Goal: Communication & Community: Share content

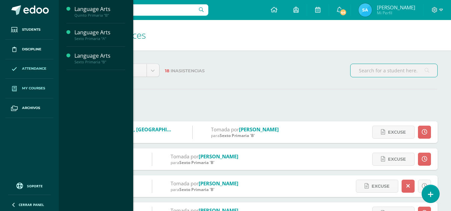
click at [19, 85] on span at bounding box center [14, 88] width 12 height 12
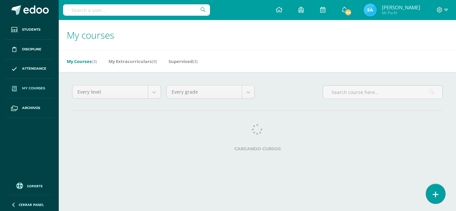
click at [435, 197] on icon at bounding box center [435, 195] width 6 height 8
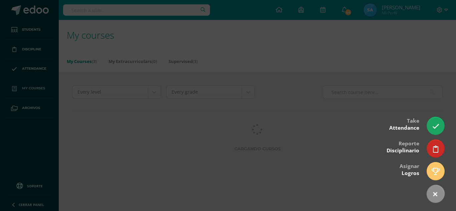
click at [14, 103] on div at bounding box center [228, 105] width 456 height 211
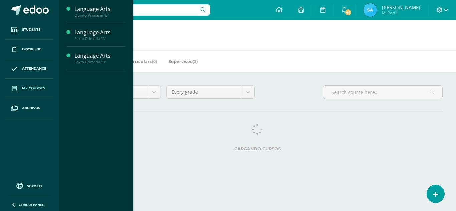
click at [25, 91] on span "My courses" at bounding box center [33, 88] width 23 height 5
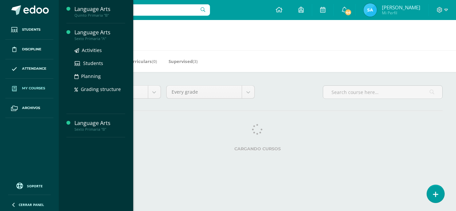
click at [89, 33] on div "Language Arts" at bounding box center [99, 33] width 51 height 8
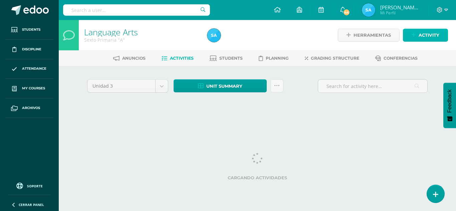
click at [431, 41] on span "Activity" at bounding box center [428, 35] width 21 height 12
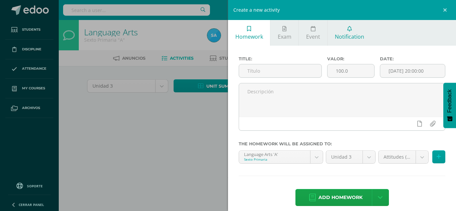
click at [344, 33] on span "Notification" at bounding box center [349, 36] width 29 height 7
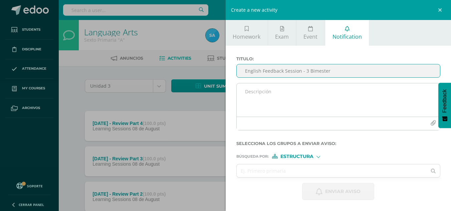
type input "English Feedback Session - 3 Bimester"
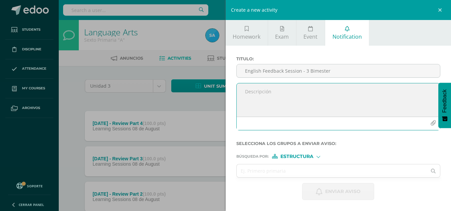
click at [313, 104] on textarea at bounding box center [337, 99] width 203 height 33
paste textarea "English Feedback Session Congratulations on passing your English Exam! Your att…"
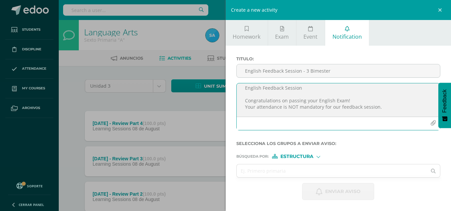
click at [244, 99] on textarea "English Feedback Session Congratulations on passing your English Exam! Your att…" at bounding box center [337, 99] width 203 height 33
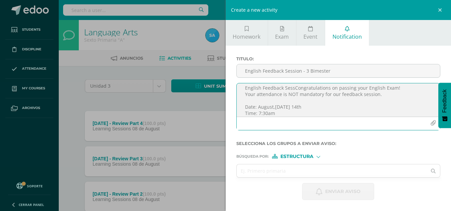
scroll to position [0, 0]
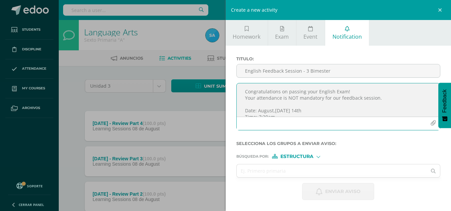
click at [320, 104] on textarea "Congratulations on passing your English Exam! Your attendance is NOT mandatory …" at bounding box center [337, 99] width 203 height 33
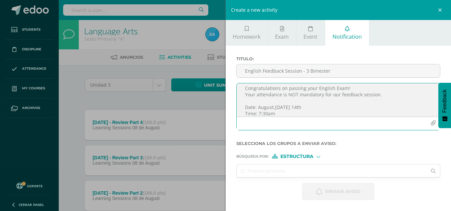
click at [297, 95] on textarea "Congratulations on passing your English Exam! Your attendance is NOT mandatory …" at bounding box center [337, 99] width 203 height 33
click at [383, 95] on textarea "Congratulations on passing your English Exam! Your attendance is NOT mandatory …" at bounding box center [337, 99] width 203 height 33
click at [328, 99] on textarea "Congratulations on passing your English Exam! Your attendance is NOT mandatory …" at bounding box center [337, 99] width 203 height 33
click at [394, 99] on textarea "Congratulations on passing your English Exam! Your attendance is NOT mandatory …" at bounding box center [337, 99] width 203 height 33
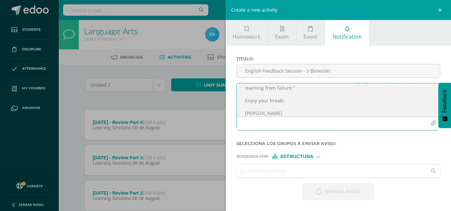
scroll to position [54, 0]
click at [292, 95] on textarea "Congratulations on passing your English Exam! Your attendance is NOT mandatory …" at bounding box center [337, 99] width 203 height 33
click at [287, 100] on textarea "Congratulations on passing your English Exam! Your attendance is NOT mandatory …" at bounding box center [337, 99] width 203 height 33
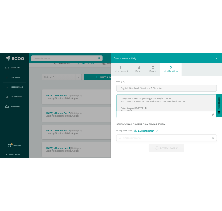
scroll to position [0, 0]
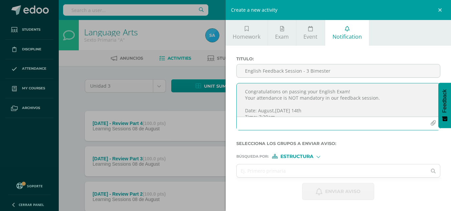
type textarea "Congratulations on passing your English Exam! Your attendance is NOT mandatory …"
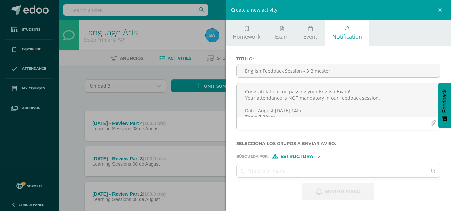
click at [314, 158] on div "Estructura" at bounding box center [297, 156] width 50 height 5
click at [305, 173] on span "Persona" at bounding box center [299, 174] width 24 height 4
click at [280, 170] on input "text" at bounding box center [331, 170] width 190 height 13
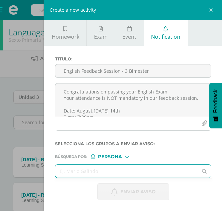
click at [114, 172] on input "text" at bounding box center [126, 170] width 142 height 13
click at [95, 173] on input "text" at bounding box center [126, 170] width 142 height 13
type input "rodrigo alonso"
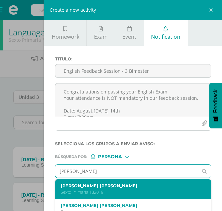
click at [118, 186] on label "Rodrigo Alonso Ambrocio Hernández" at bounding box center [130, 185] width 139 height 5
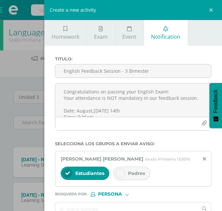
scroll to position [44, 0]
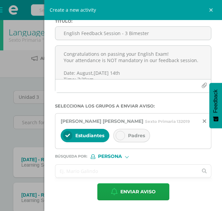
click at [92, 174] on input "text" at bounding box center [126, 170] width 142 height 13
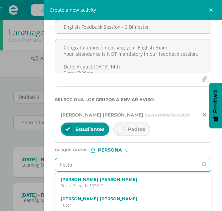
type input "hector"
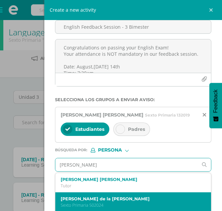
click at [102, 202] on div "Hector Julián de la Cerda Hernández Sexto Primaria 502024" at bounding box center [133, 202] width 156 height 20
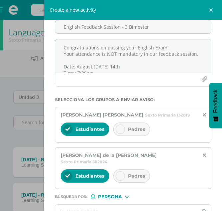
scroll to position [90, 0]
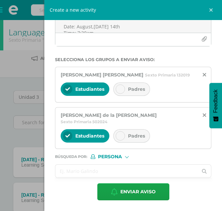
click at [79, 171] on input "text" at bounding box center [126, 170] width 142 height 13
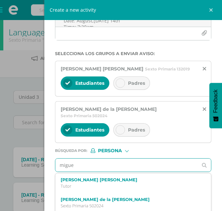
type input "miguel"
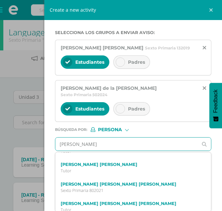
scroll to position [132, 0]
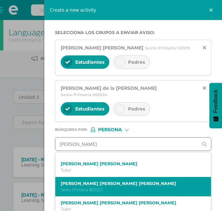
click at [107, 186] on label "Miguel Ángel Guzmán Rivera" at bounding box center [130, 183] width 139 height 5
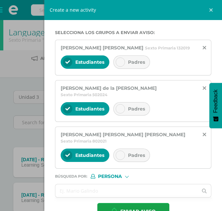
scroll to position [0, 0]
click at [88, 188] on input "text" at bounding box center [126, 190] width 142 height 13
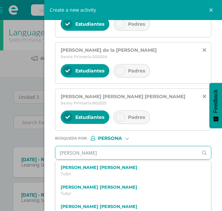
scroll to position [159, 0]
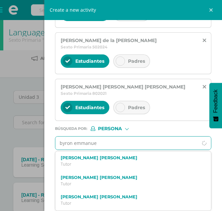
type input "byron emmanuel"
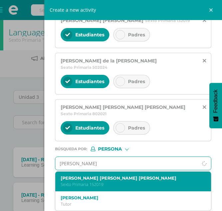
scroll to position [158, 0]
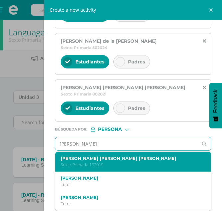
click at [93, 164] on p "Sexto Primaria 152019" at bounding box center [130, 165] width 139 height 6
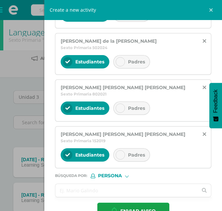
click at [82, 184] on input "text" at bounding box center [126, 190] width 142 height 13
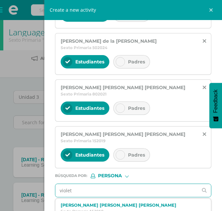
type input "violeta"
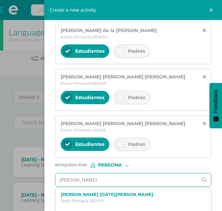
scroll to position [169, 0]
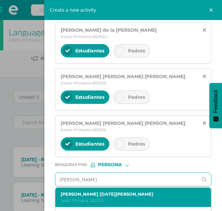
click at [115, 191] on div "Violeta Lucia Martinez Tejeda Sexto Primaria 182019" at bounding box center [130, 197] width 139 height 12
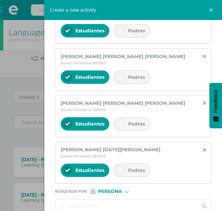
scroll to position [189, 0]
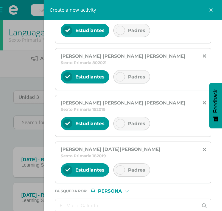
click at [92, 199] on input "text" at bounding box center [126, 205] width 142 height 13
type input "adrian mas"
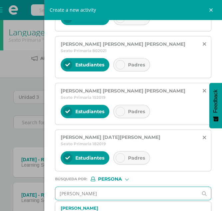
scroll to position [202, 0]
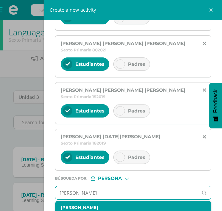
click at [89, 205] on label "Adrián Maselli Durán" at bounding box center [130, 207] width 139 height 5
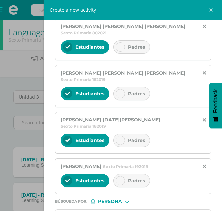
scroll to position [235, 0]
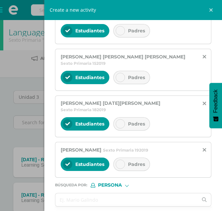
click at [82, 193] on input "text" at bounding box center [126, 199] width 142 height 13
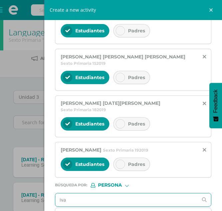
type input "ivan"
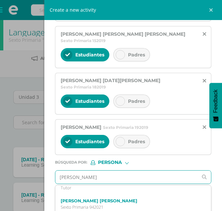
scroll to position [69, 0]
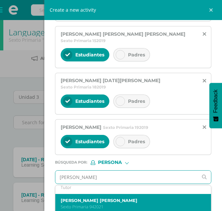
click at [90, 198] on div "Iván Xavier Palacios Castellón Sexto Primaria 942021" at bounding box center [130, 204] width 139 height 12
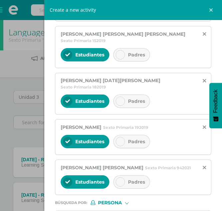
scroll to position [0, 0]
type input "liam"
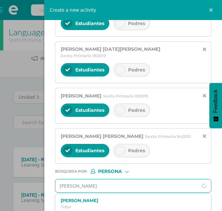
scroll to position [290, 0]
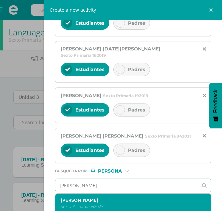
click at [89, 203] on p "Sexto Primaria 652023" at bounding box center [130, 206] width 139 height 6
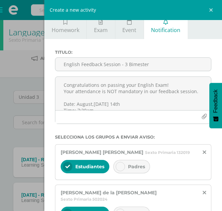
scroll to position [0, 0]
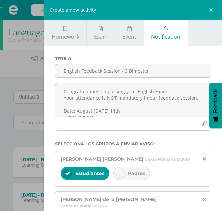
click at [126, 180] on div "Padres" at bounding box center [131, 172] width 37 height 13
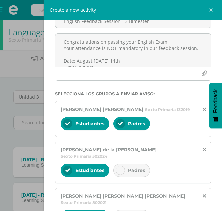
click at [128, 177] on div "Padres" at bounding box center [131, 169] width 37 height 13
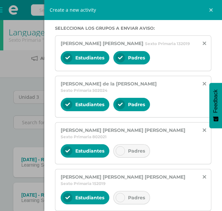
click at [129, 156] on div "Padres" at bounding box center [131, 150] width 37 height 13
click at [133, 194] on span "Padres" at bounding box center [136, 197] width 17 height 6
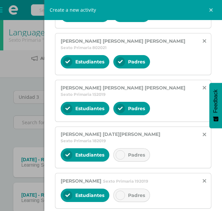
scroll to position [207, 0]
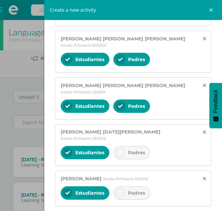
click at [129, 149] on span "Padres" at bounding box center [136, 152] width 17 height 6
click at [135, 190] on span "Padres" at bounding box center [136, 193] width 17 height 6
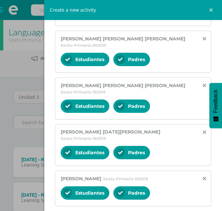
scroll to position [260, 0]
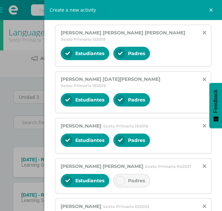
click at [130, 174] on div "Padres" at bounding box center [131, 180] width 37 height 13
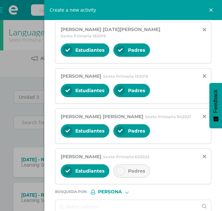
scroll to position [310, 0]
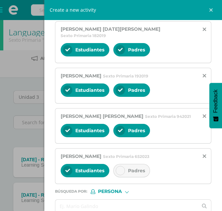
click at [129, 167] on span "Padres" at bounding box center [136, 170] width 17 height 6
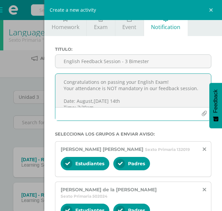
scroll to position [72, 0]
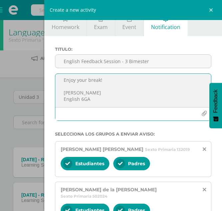
drag, startPoint x: 64, startPoint y: 82, endPoint x: 122, endPoint y: 135, distance: 78.8
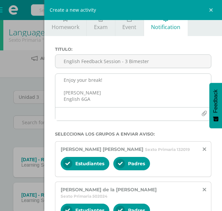
click at [151, 114] on div at bounding box center [133, 113] width 156 height 13
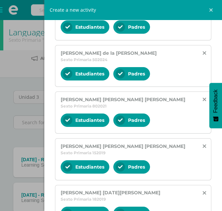
scroll to position [332, 0]
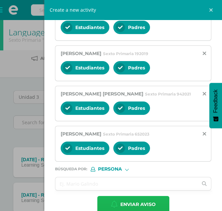
click at [130, 196] on span "Enviar aviso" at bounding box center [137, 204] width 35 height 16
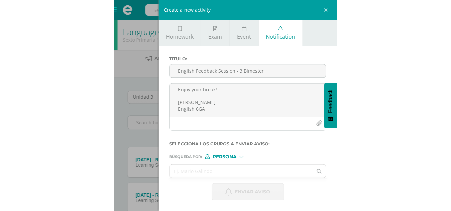
scroll to position [0, 0]
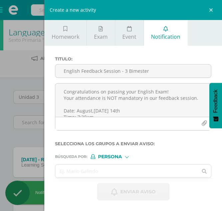
click at [11, 76] on div "Create a new activity Homework Exam Event Notification Title: Valor: 100.0 Date…" at bounding box center [111, 105] width 222 height 211
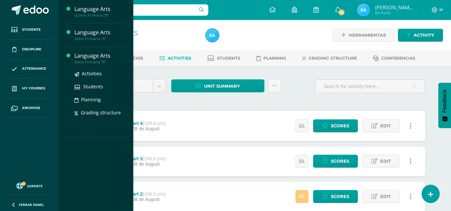
click at [88, 58] on div "Language Arts" at bounding box center [99, 56] width 51 height 8
